Goal: Find specific page/section: Find specific page/section

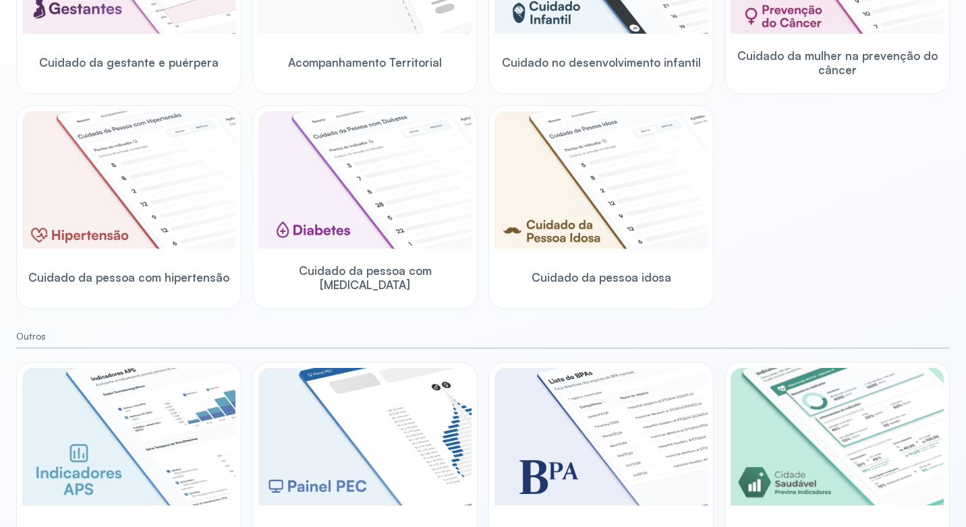
scroll to position [337, 0]
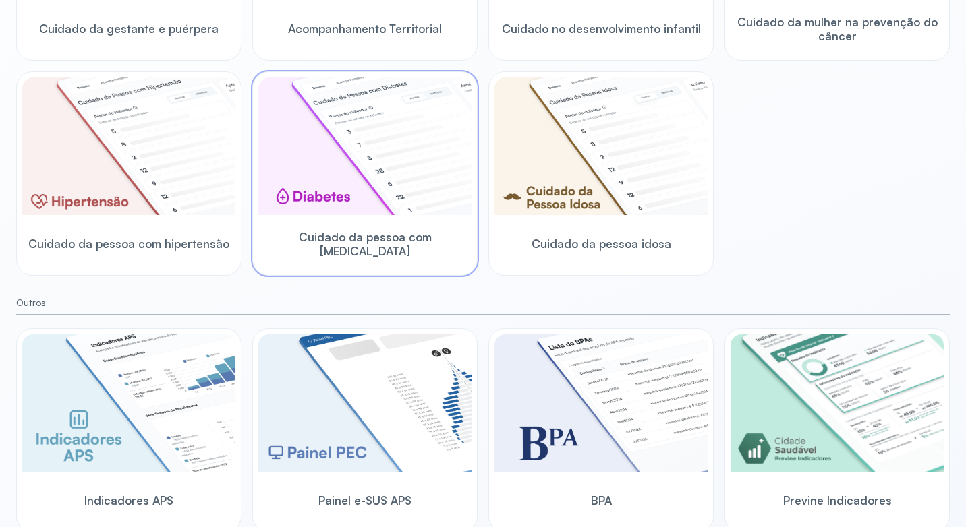
click at [349, 140] on img at bounding box center [364, 147] width 213 height 138
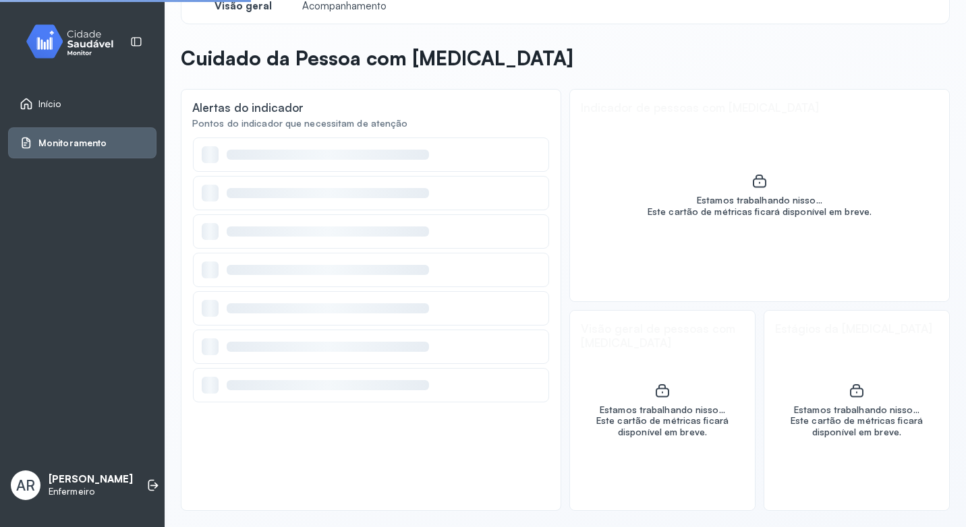
scroll to position [28, 0]
click at [349, 9] on span "Acompanhamento" at bounding box center [344, 6] width 92 height 13
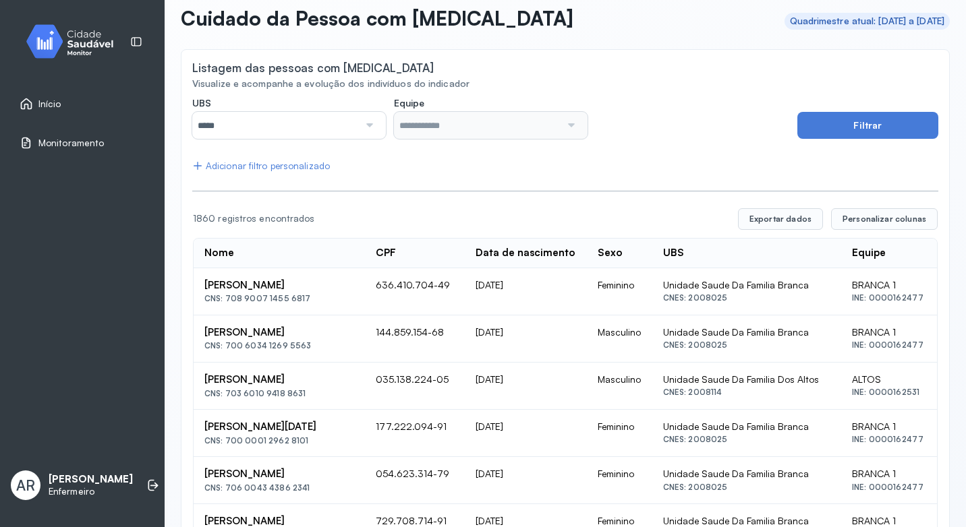
scroll to position [67, 0]
click at [365, 123] on div at bounding box center [368, 126] width 19 height 27
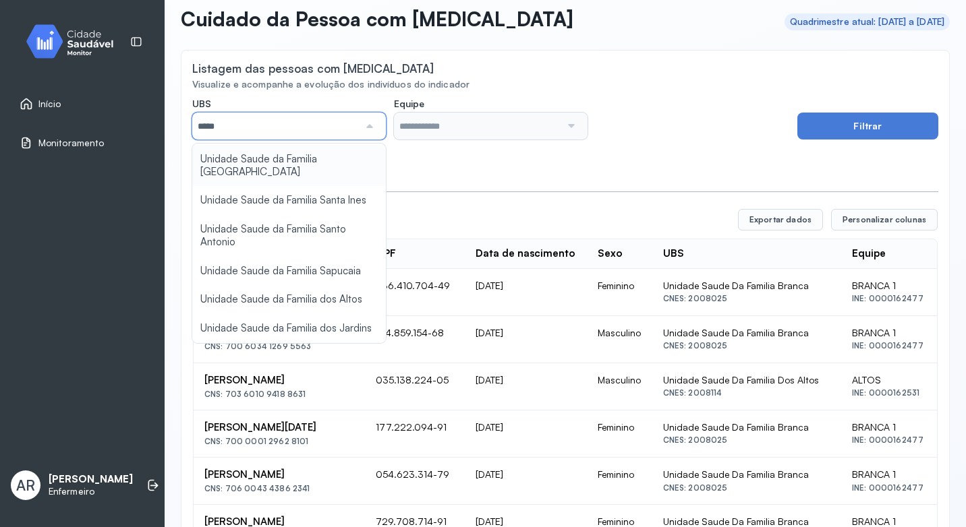
scroll to position [516, 0]
type input "*****"
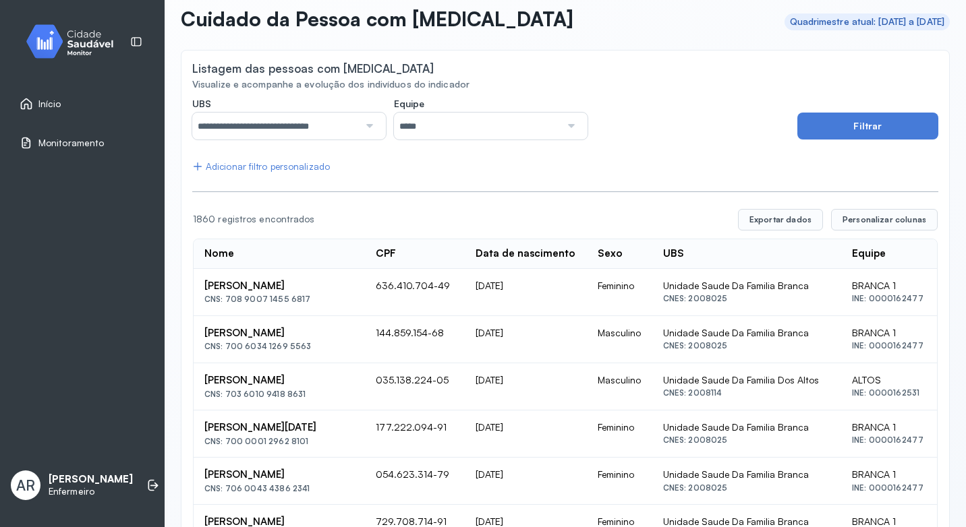
click at [563, 121] on div at bounding box center [569, 126] width 19 height 27
click at [827, 123] on button "Filtrar" at bounding box center [867, 126] width 141 height 27
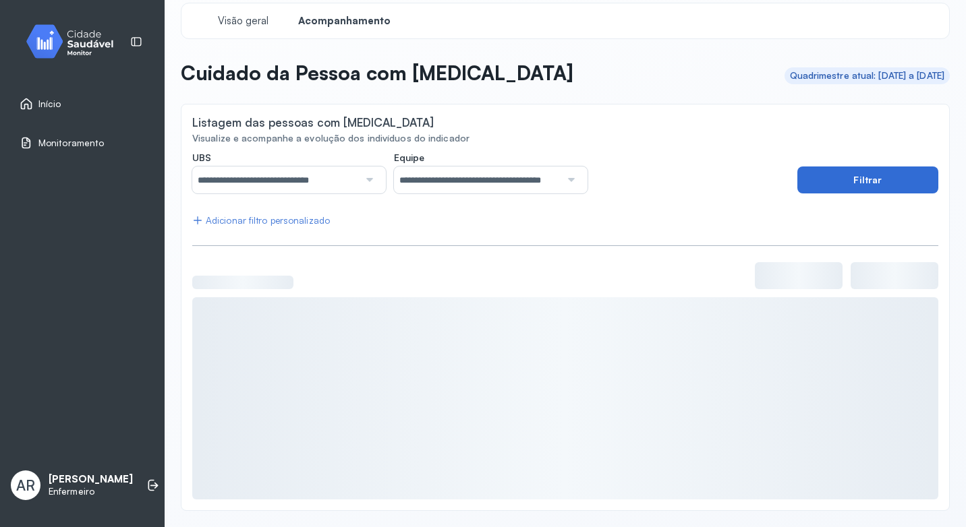
scroll to position [13, 0]
click at [610, 169] on div "**********" at bounding box center [490, 173] width 597 height 42
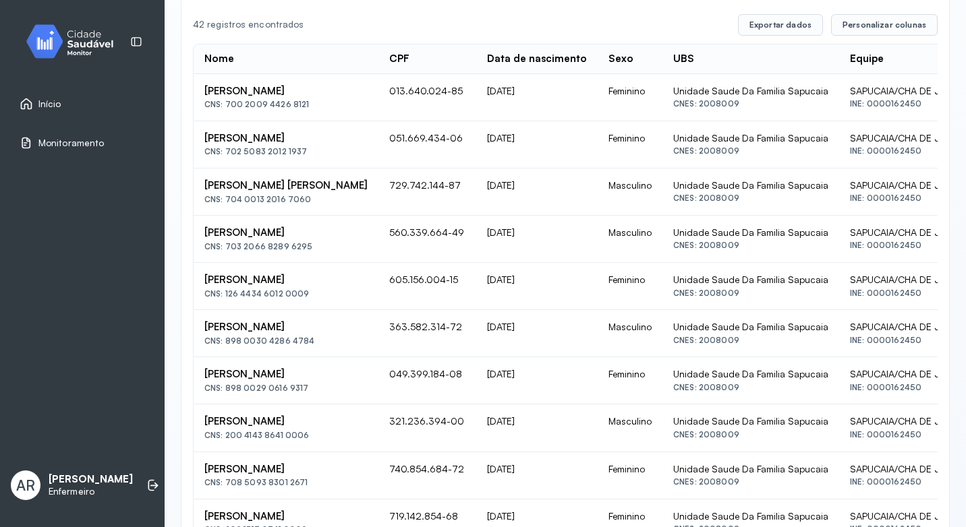
scroll to position [283, 0]
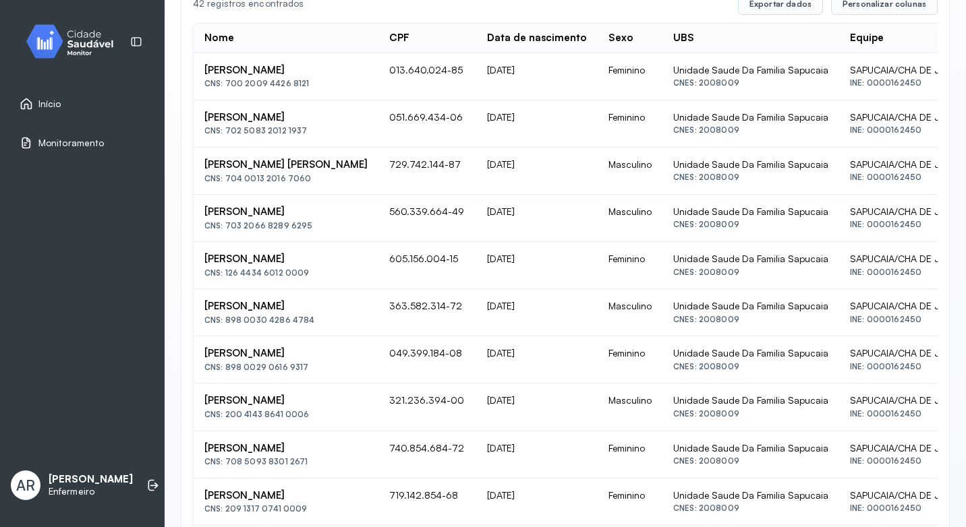
click at [276, 77] on div "[PERSON_NAME]" at bounding box center [285, 70] width 163 height 13
click at [265, 77] on div "[PERSON_NAME]" at bounding box center [285, 70] width 163 height 13
drag, startPoint x: 356, startPoint y: 206, endPoint x: 471, endPoint y: 208, distance: 114.6
click at [378, 208] on td "[PERSON_NAME] CNS: 703 2066 8289 6295" at bounding box center [286, 218] width 185 height 47
click at [695, 76] on div "Unidade Saude Da Familia Sapucaia" at bounding box center [750, 70] width 155 height 12
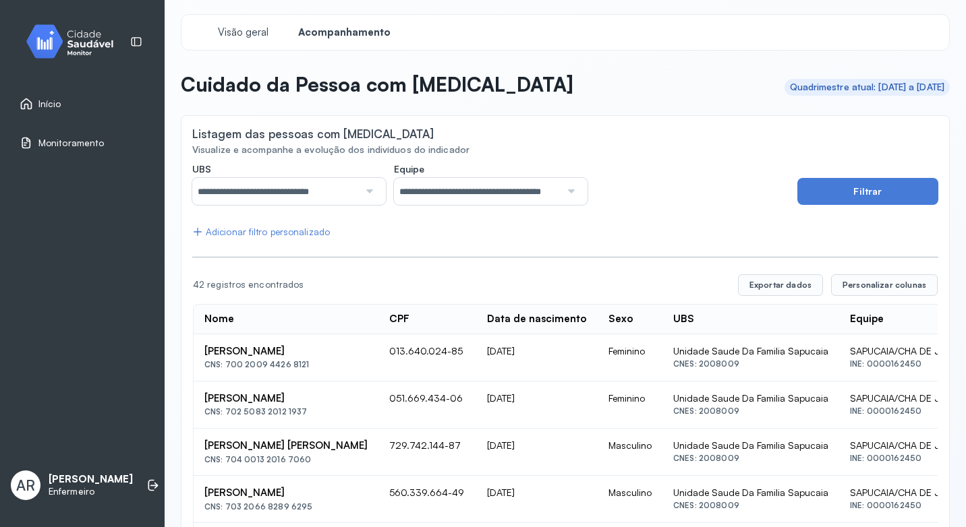
scroll to position [0, 0]
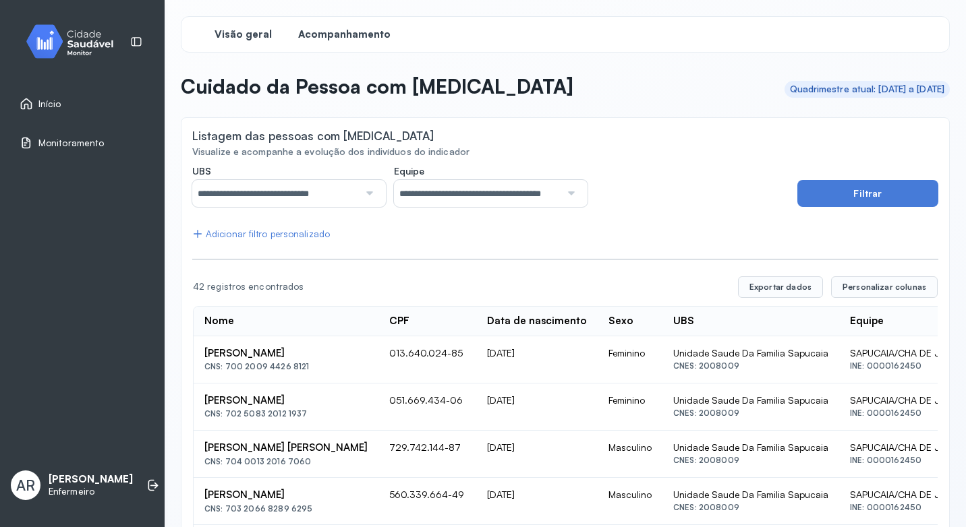
click at [254, 34] on span "Visão geral" at bounding box center [242, 34] width 57 height 13
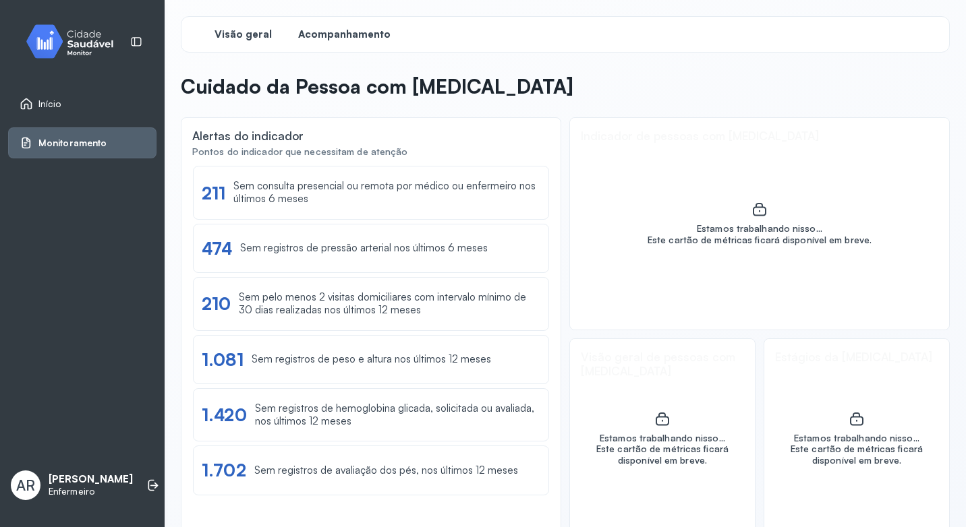
click at [374, 31] on span "Acompanhamento" at bounding box center [344, 34] width 92 height 13
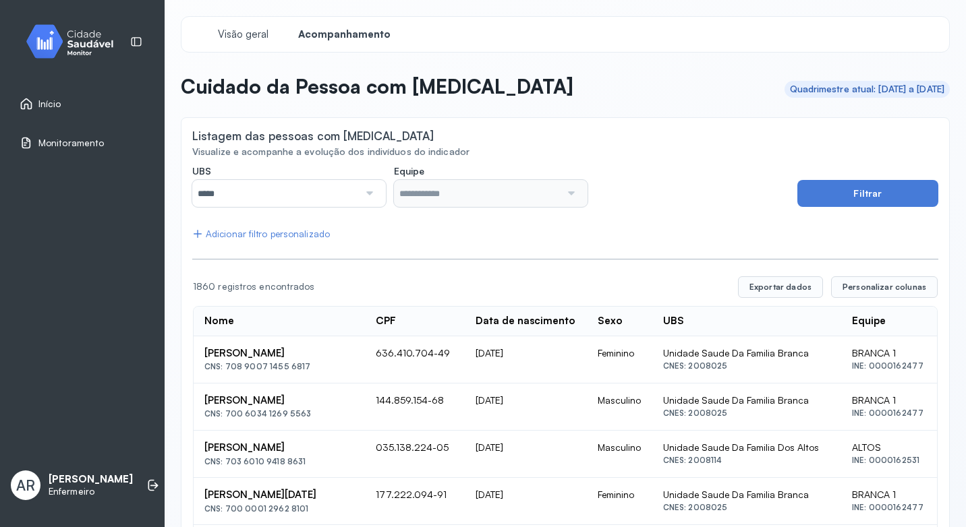
click at [363, 189] on div at bounding box center [368, 193] width 19 height 27
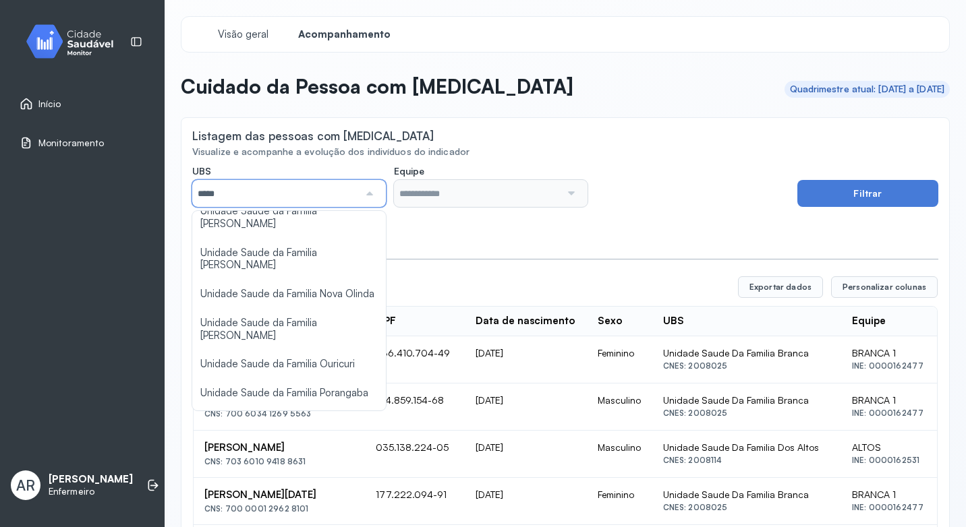
scroll to position [472, 0]
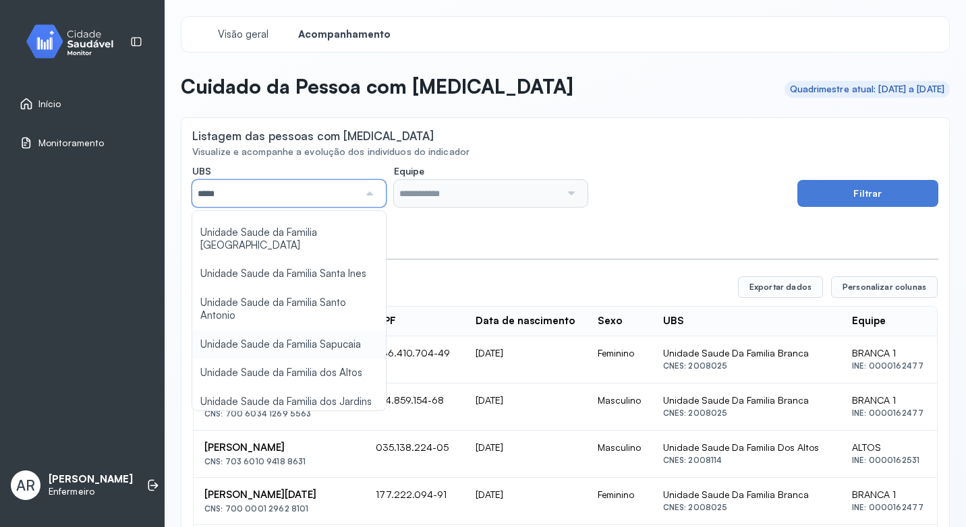
type input "*****"
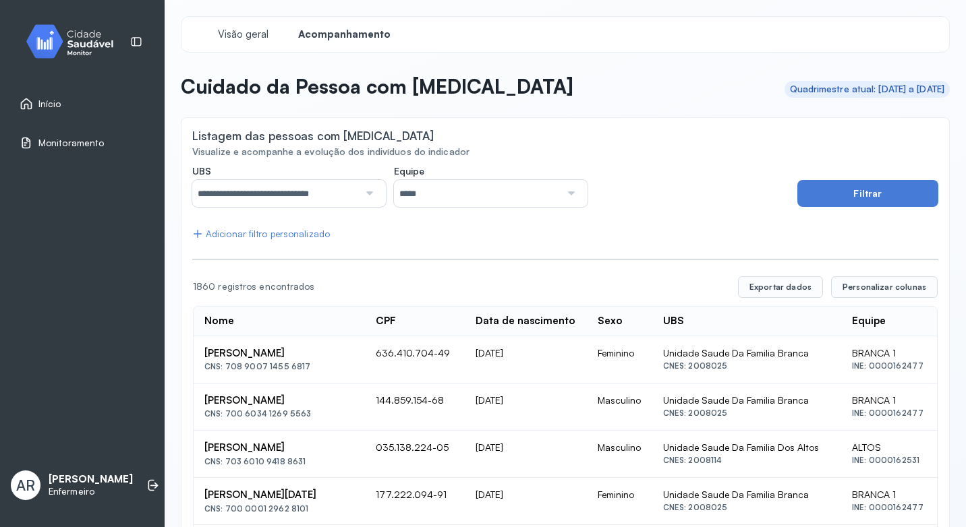
click at [540, 188] on input "*****" at bounding box center [477, 193] width 167 height 27
click at [875, 189] on button "Filtrar" at bounding box center [867, 193] width 141 height 27
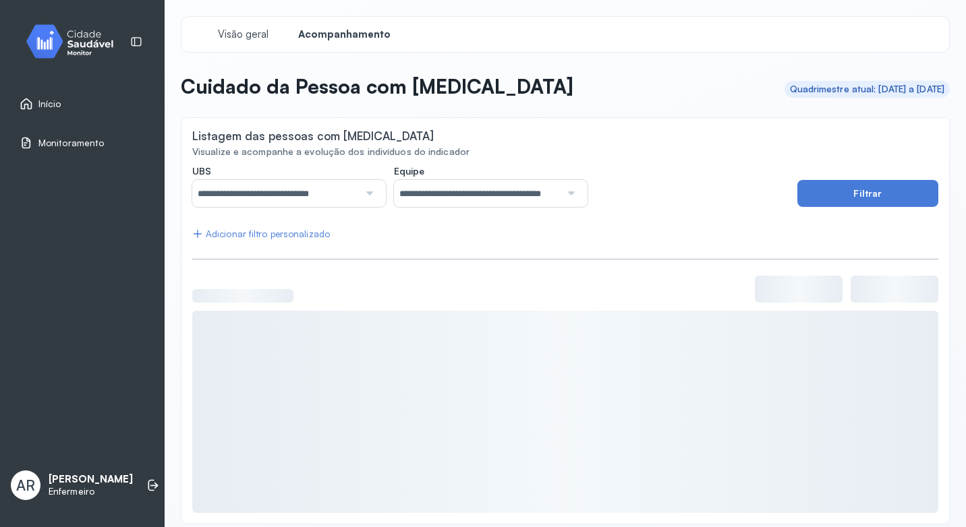
click at [686, 204] on div "**********" at bounding box center [490, 186] width 597 height 42
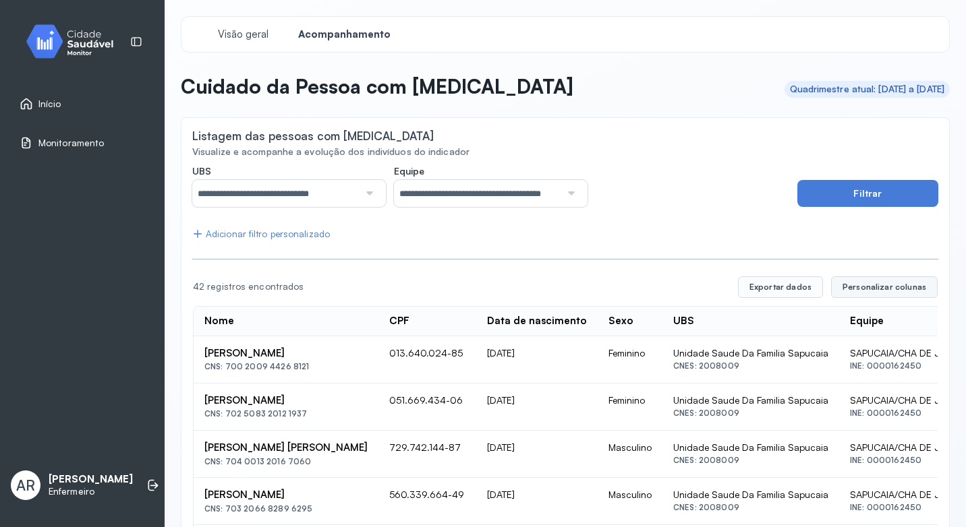
click at [850, 286] on span "Personalizar colunas" at bounding box center [884, 287] width 84 height 11
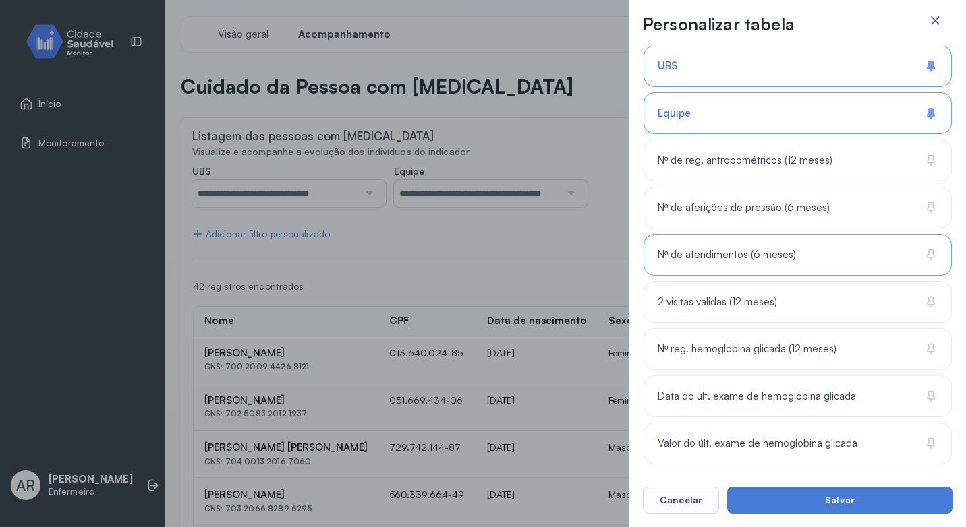
scroll to position [388, 0]
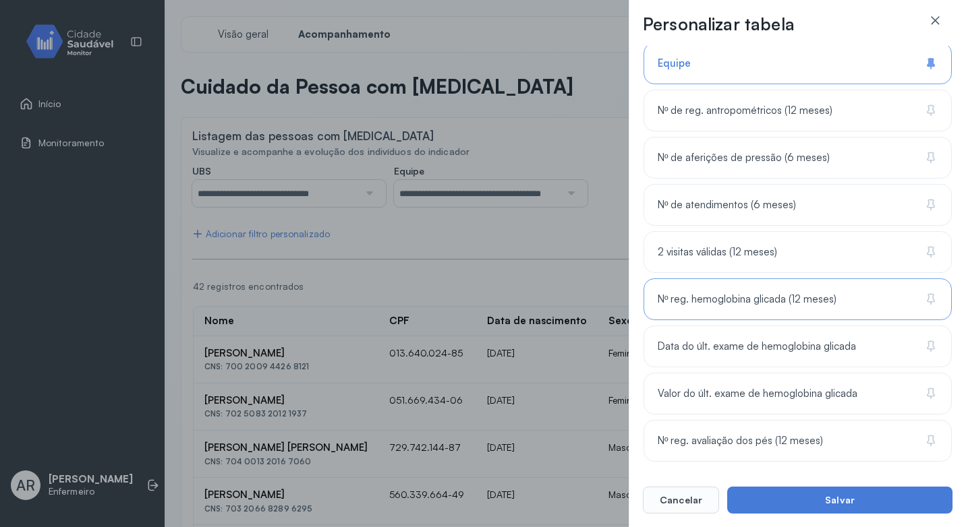
click at [800, 326] on div "Nº reg. hemoglobina glicada (12 meses)" at bounding box center [797, 347] width 308 height 42
click at [774, 278] on div "2 visitas válidas (12 meses)" at bounding box center [797, 299] width 308 height 42
click at [791, 204] on span "Nº de atendimentos (6 meses)" at bounding box center [726, 205] width 138 height 13
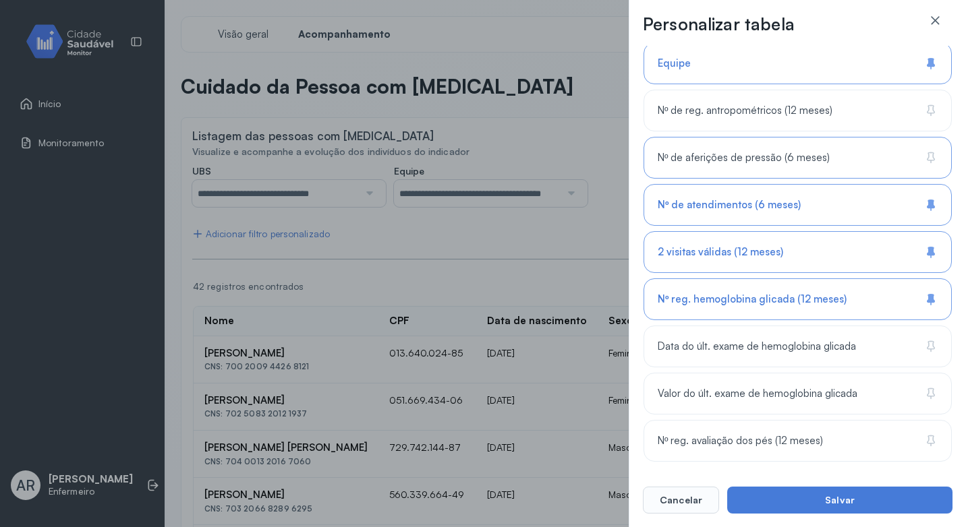
click at [805, 154] on span "Nº de aferições de pressão (6 meses)" at bounding box center [743, 158] width 172 height 13
click at [810, 108] on span "Nº de reg. antropométricos (12 meses)" at bounding box center [744, 111] width 175 height 13
click at [815, 432] on div "Nº reg. avaliação dos pés (12 meses)" at bounding box center [797, 441] width 308 height 42
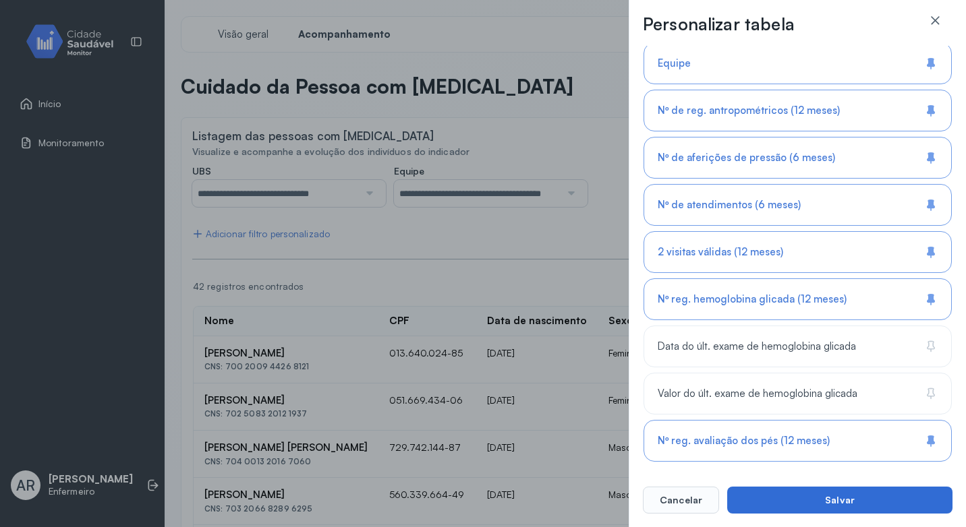
click at [820, 498] on button "Salvar" at bounding box center [839, 500] width 225 height 27
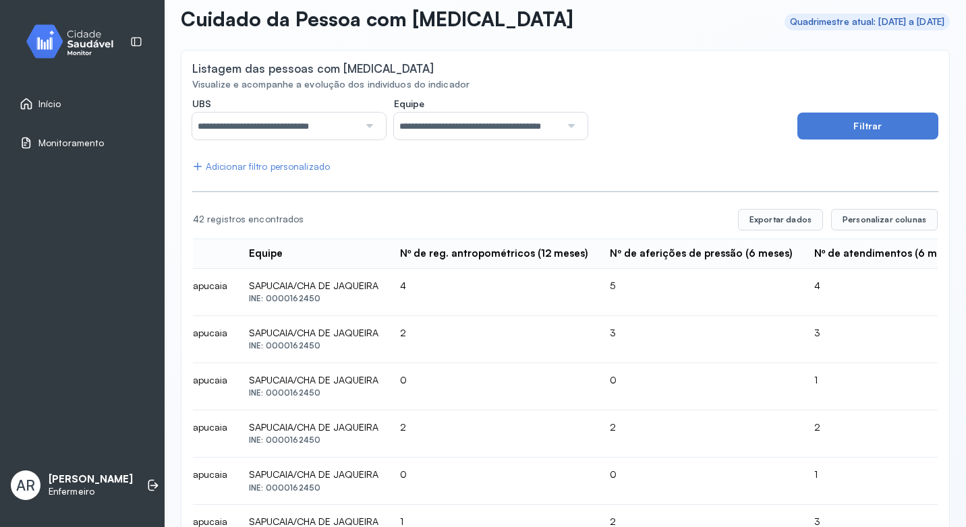
scroll to position [202, 0]
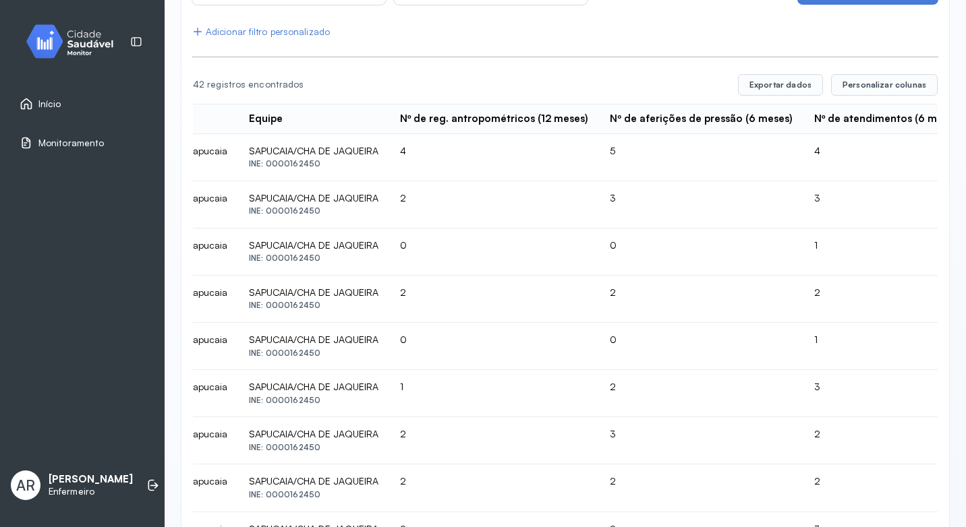
drag, startPoint x: 694, startPoint y: 471, endPoint x: 696, endPoint y: 477, distance: 6.9
click at [694, 472] on td "2" at bounding box center [701, 488] width 204 height 47
click at [714, 525] on td "2" at bounding box center [701, 535] width 204 height 47
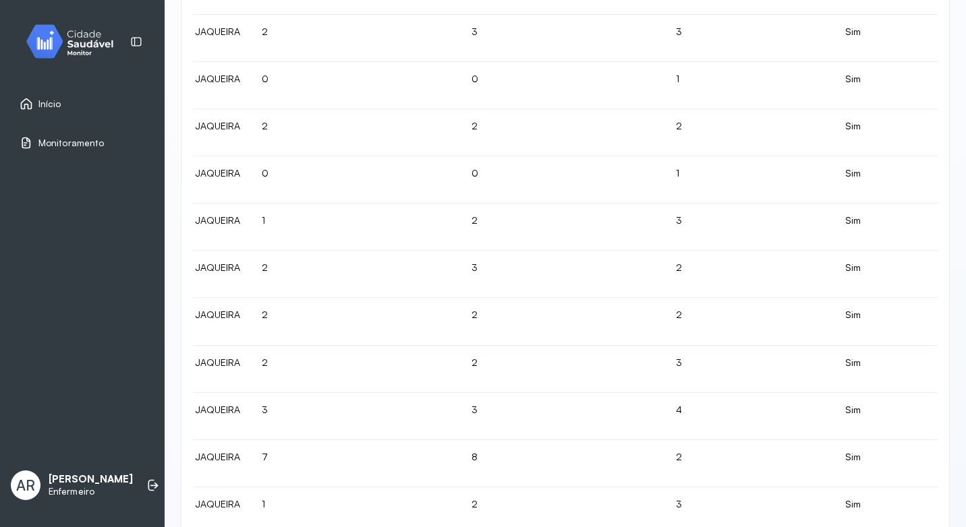
scroll to position [337, 0]
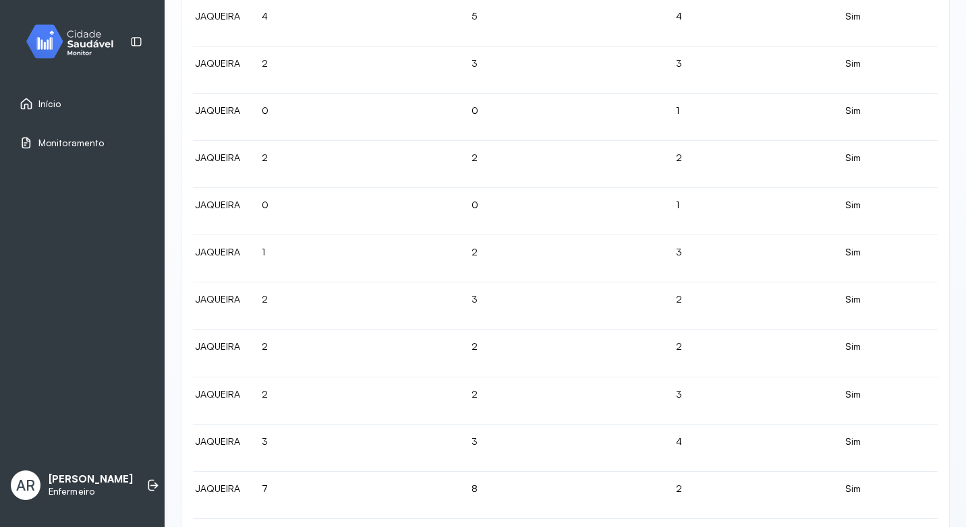
click at [347, 208] on td "0" at bounding box center [356, 211] width 210 height 47
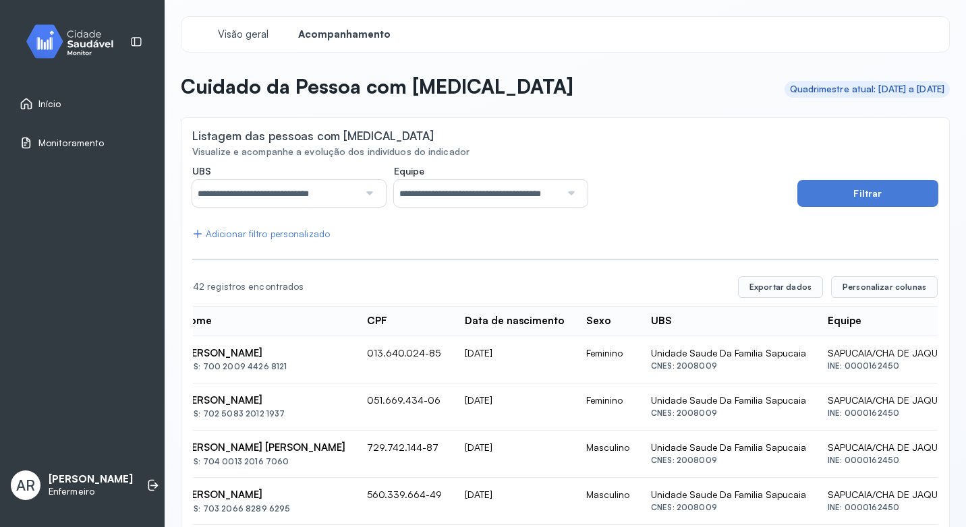
scroll to position [0, 0]
